Goal: Find contact information: Find contact information

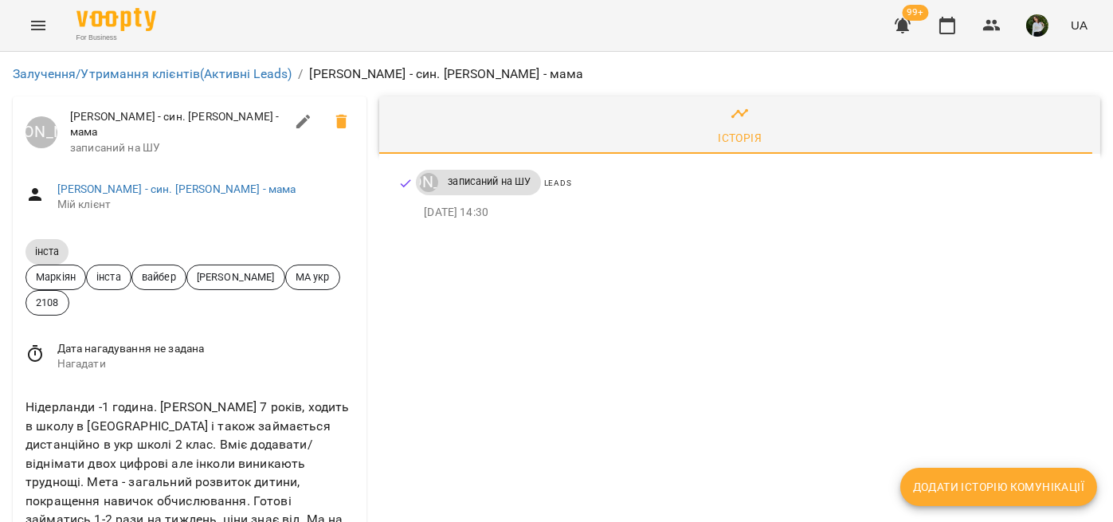
scroll to position [167, 0]
drag, startPoint x: 123, startPoint y: 398, endPoint x: 23, endPoint y: 400, distance: 99.6
copy link "[PHONE_NUMBER]"
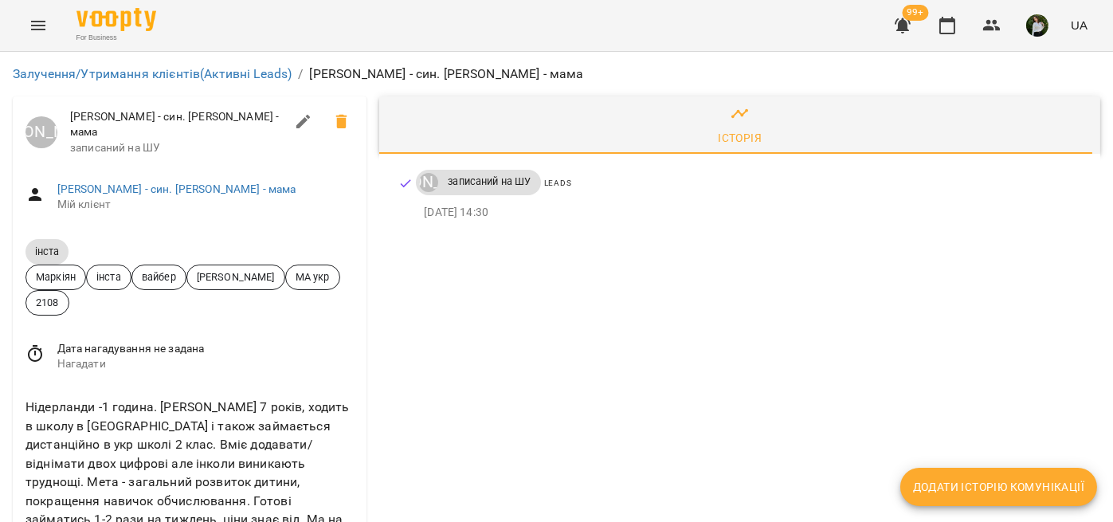
scroll to position [0, 0]
